Goal: Communication & Community: Answer question/provide support

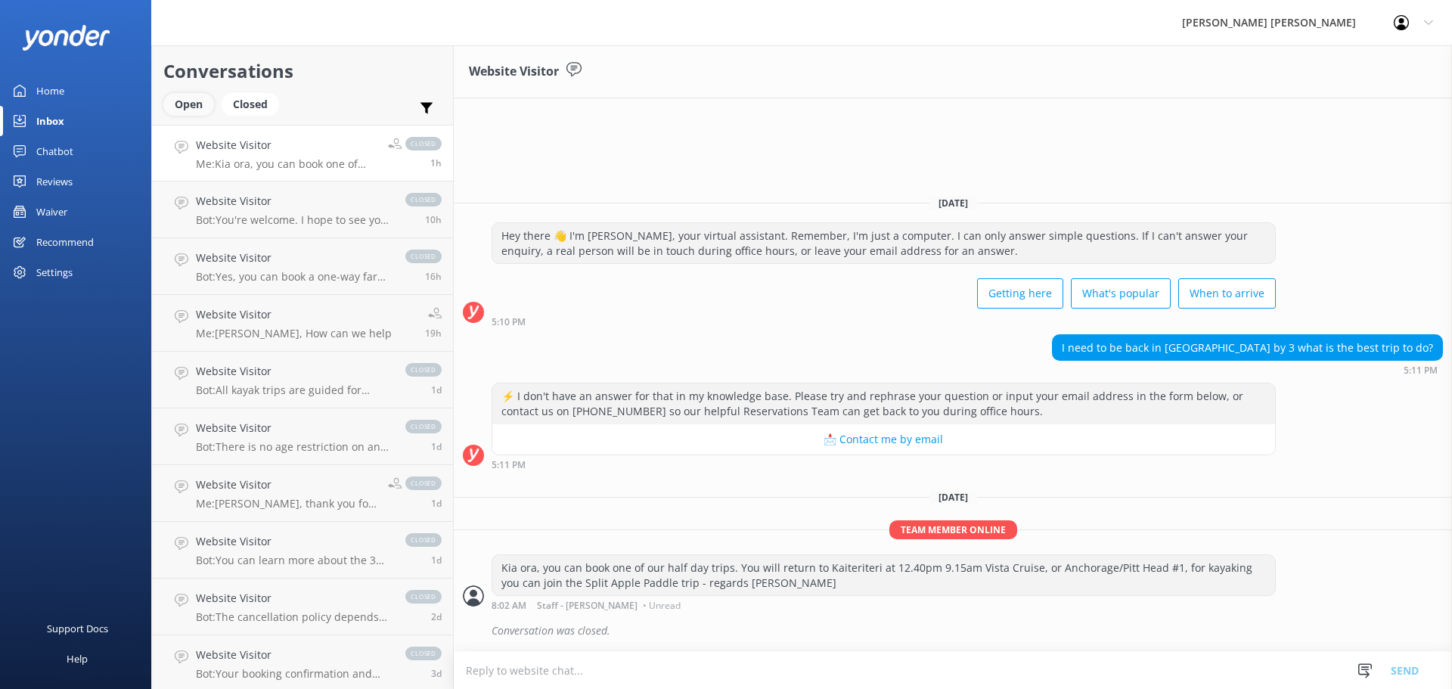
click at [191, 104] on div "Open" at bounding box center [188, 104] width 51 height 23
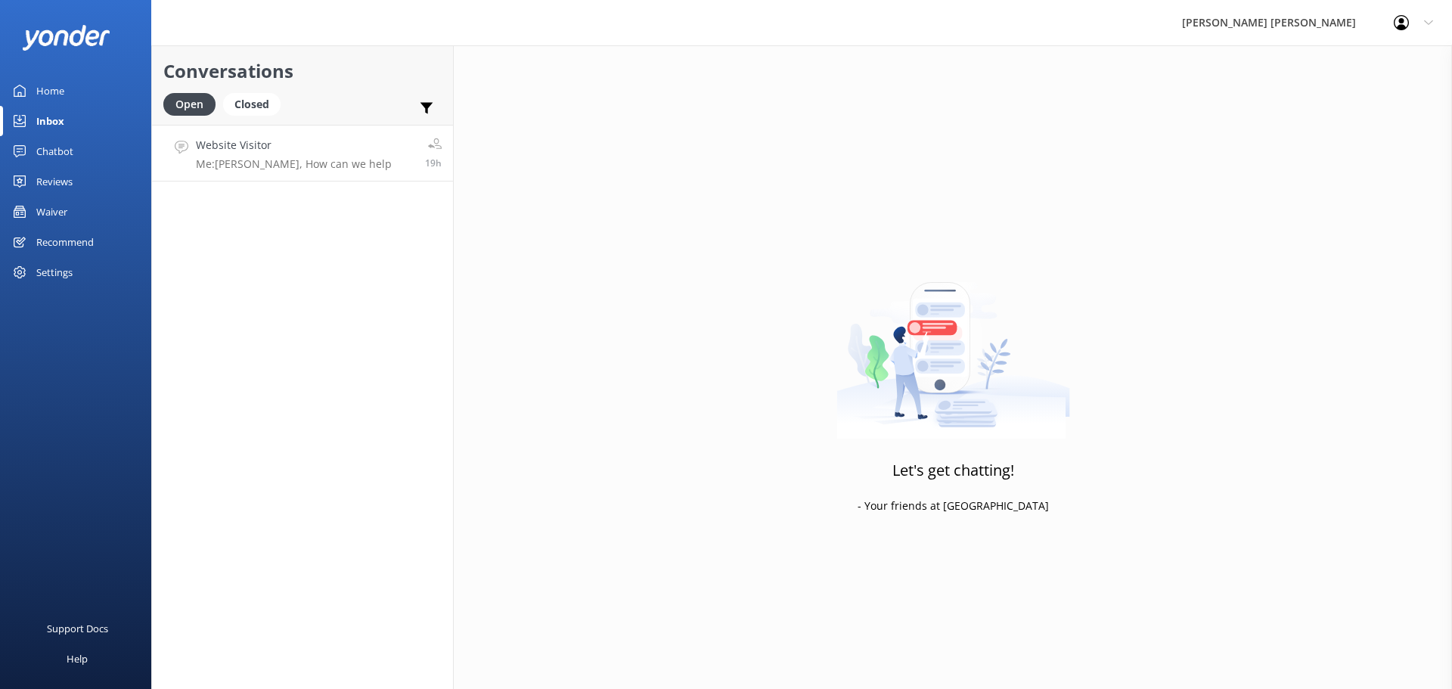
click at [296, 158] on p "Me: [PERSON_NAME], How can we help" at bounding box center [294, 164] width 196 height 14
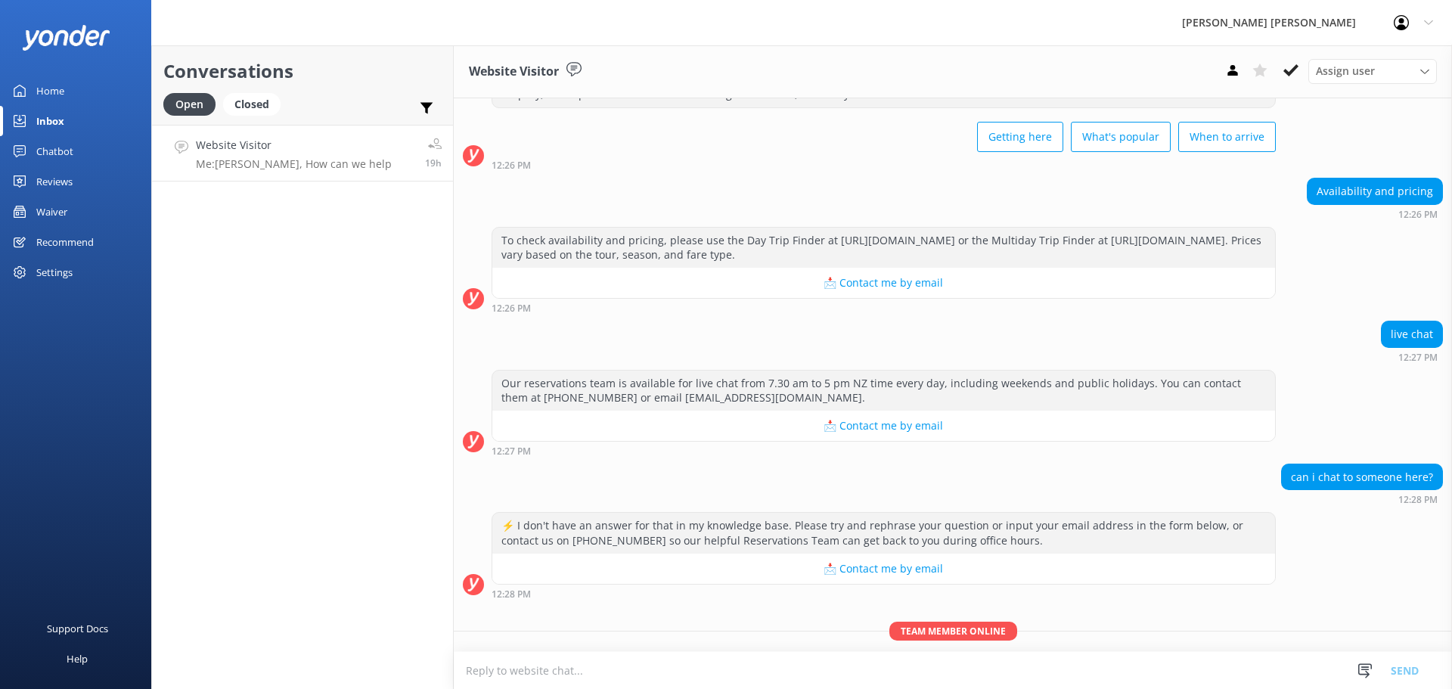
scroll to position [125, 0]
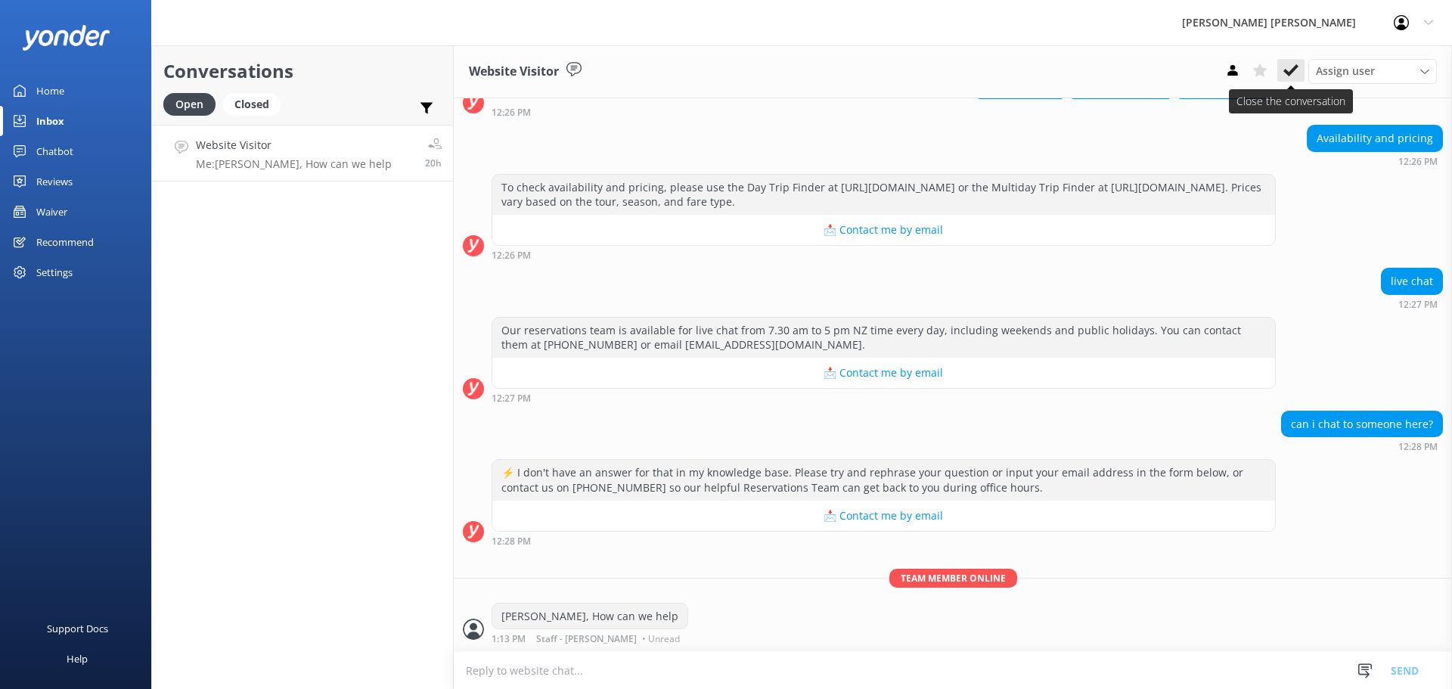
click at [1287, 69] on icon at bounding box center [1290, 70] width 15 height 15
